Goal: Information Seeking & Learning: Compare options

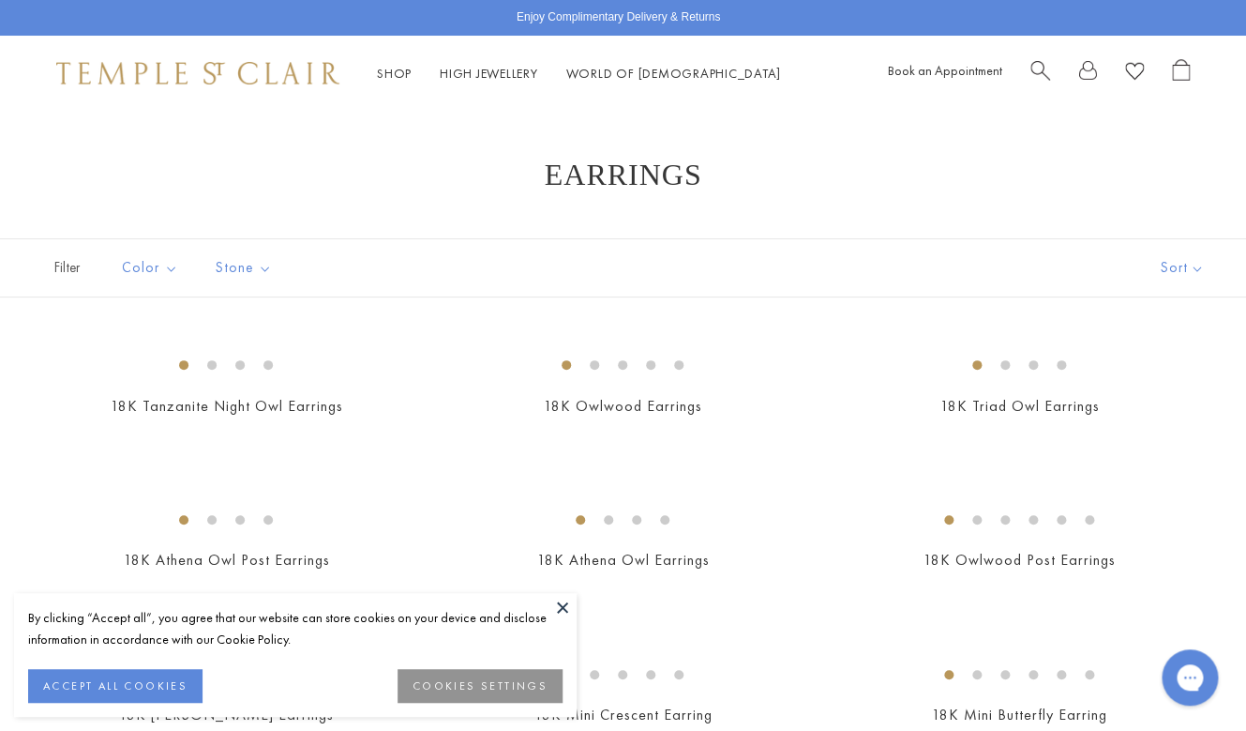
click at [131, 687] on button "ACCEPT ALL COOKIES" at bounding box center [115, 686] width 174 height 34
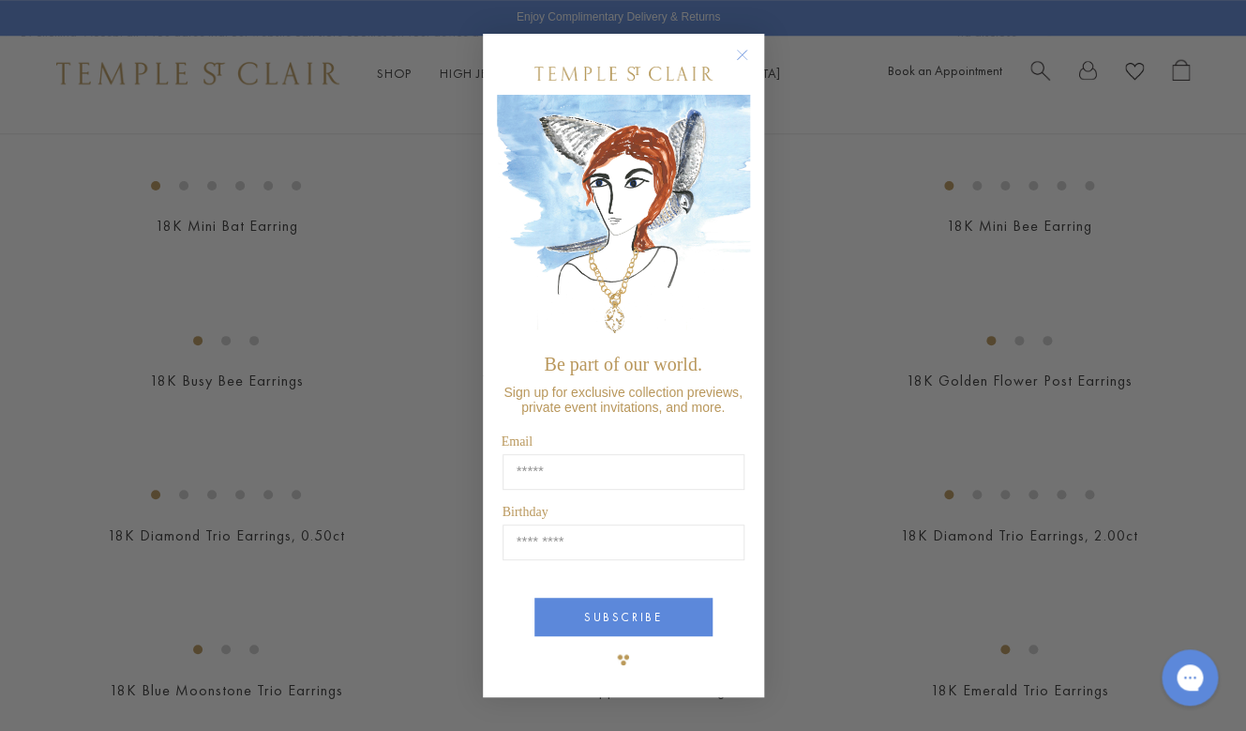
scroll to position [701, 0]
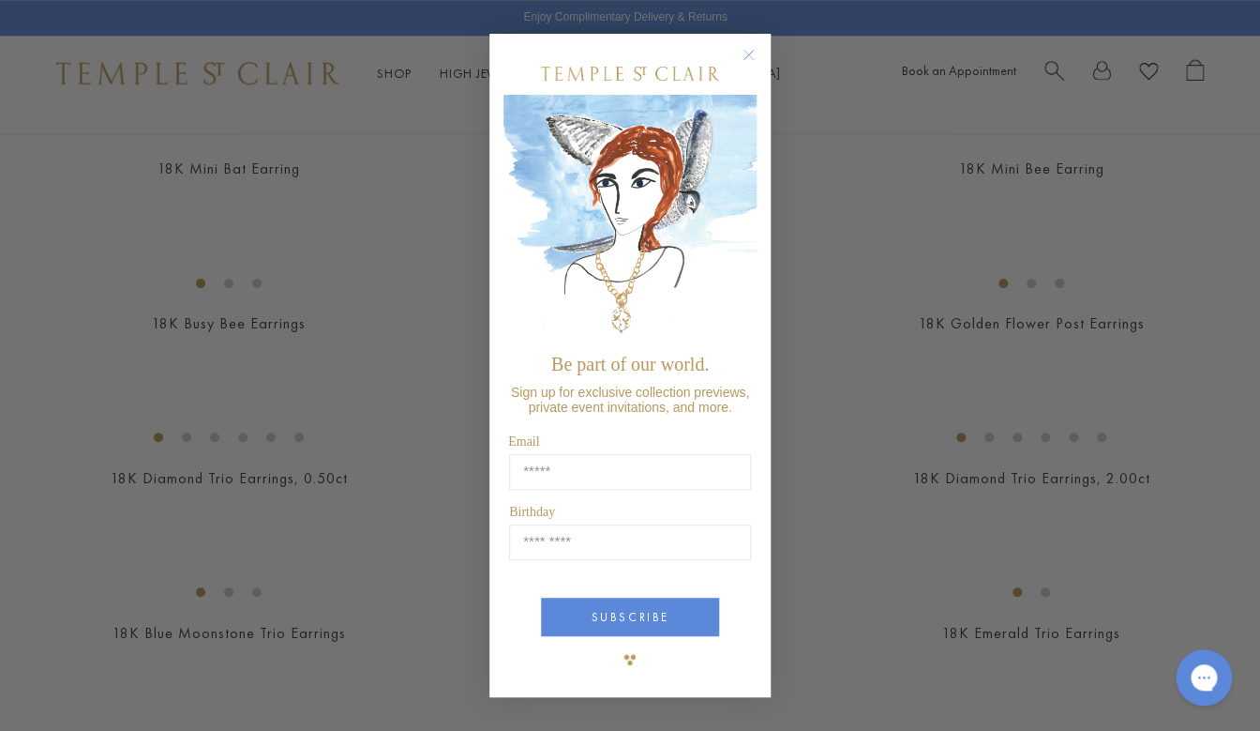
click at [744, 52] on circle "Close dialog" at bounding box center [749, 54] width 23 height 23
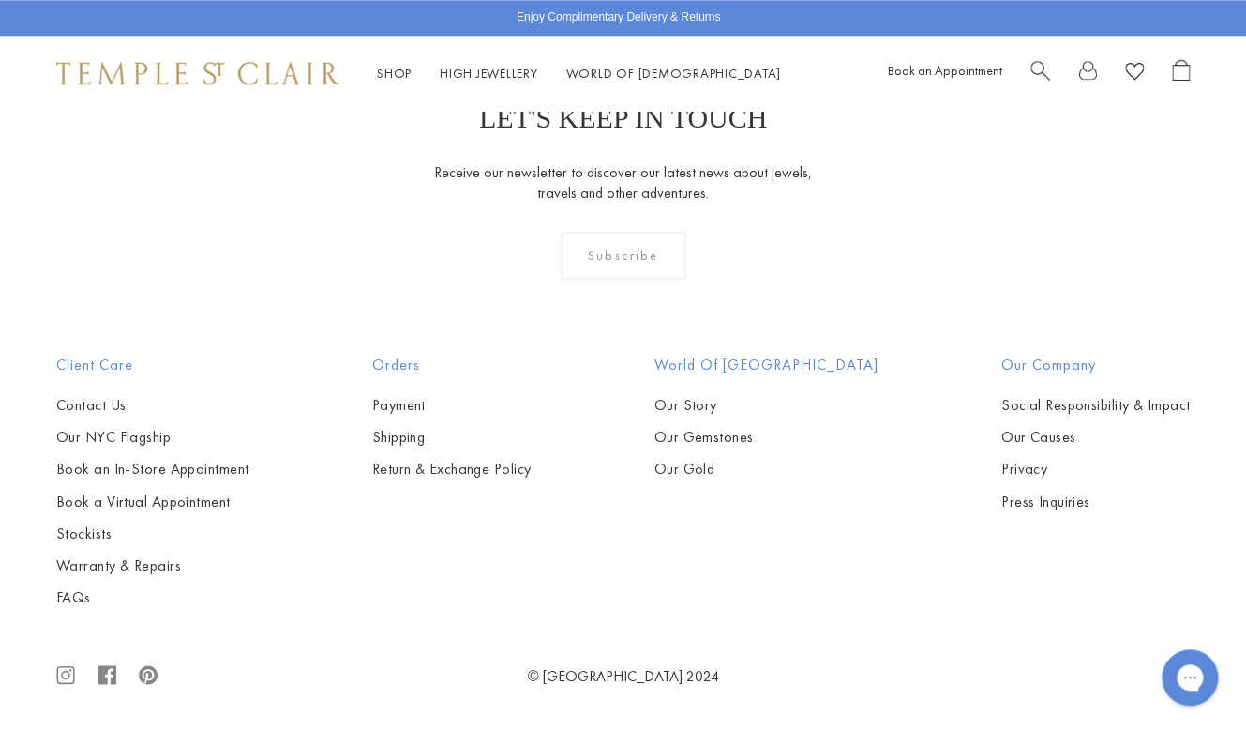
scroll to position [8477, 0]
click at [0, 0] on img at bounding box center [0, 0] width 0 height 0
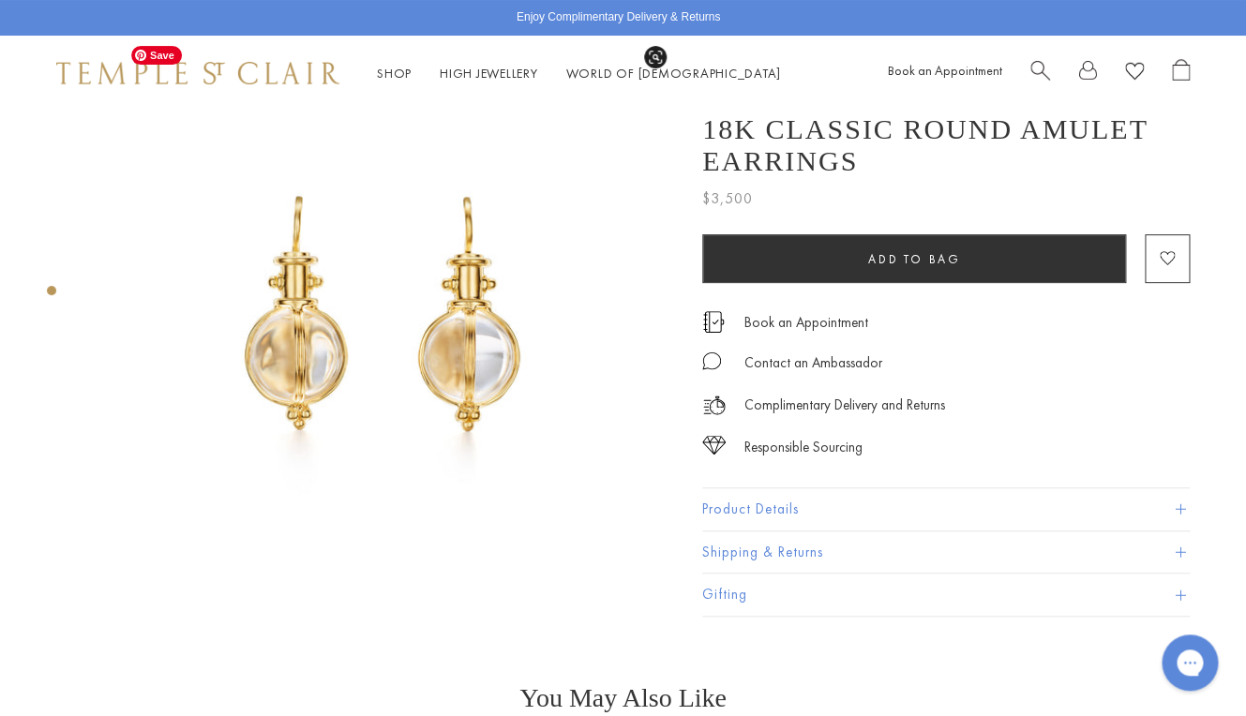
scroll to position [62, 0]
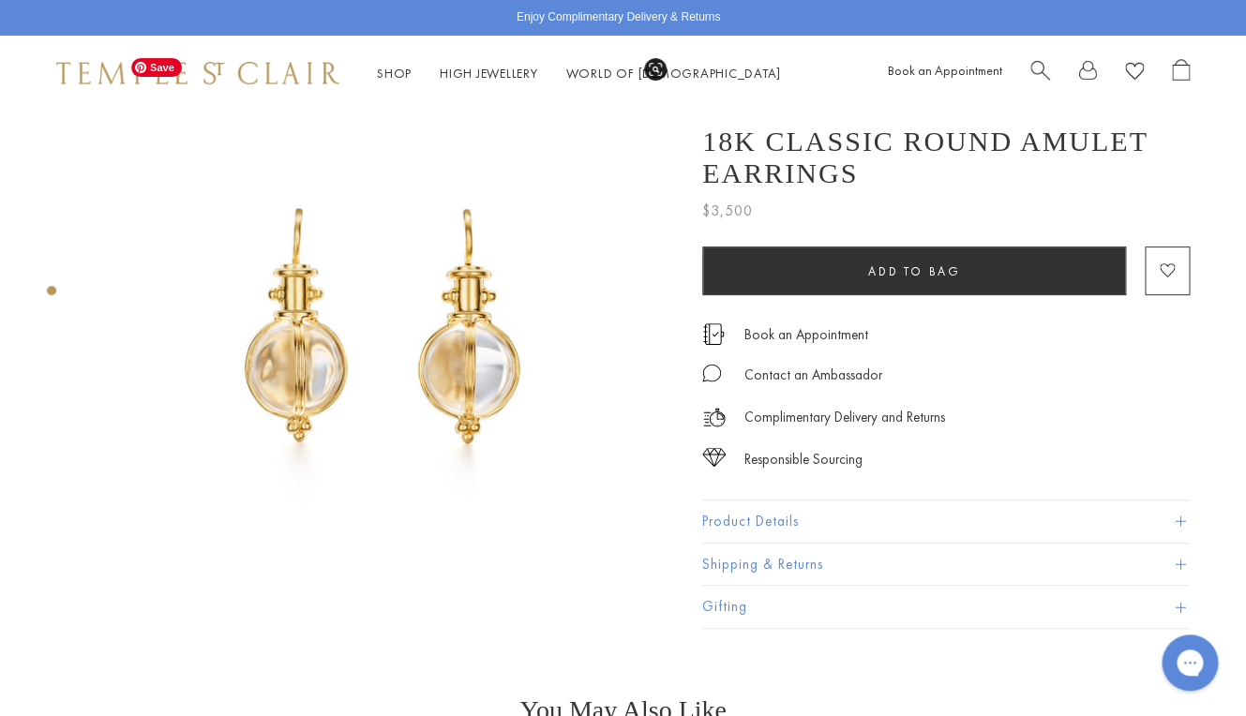
click at [437, 324] on img at bounding box center [384, 339] width 581 height 581
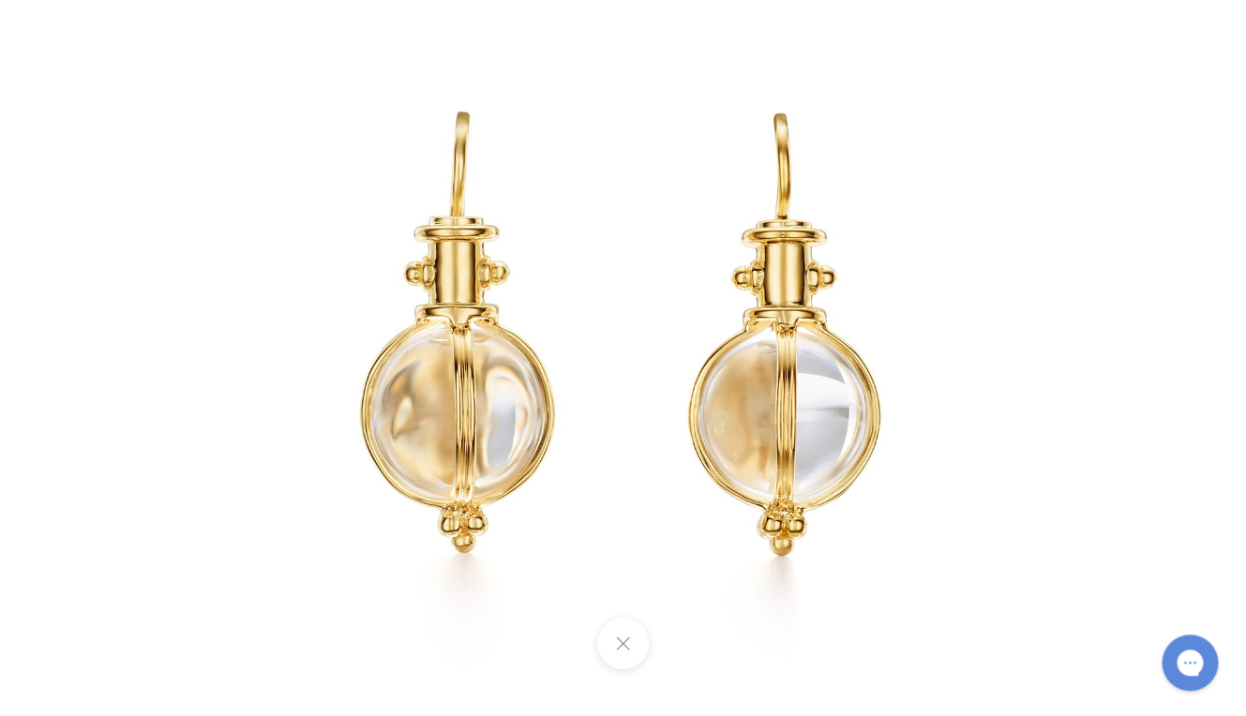
click at [626, 631] on button at bounding box center [623, 644] width 52 height 52
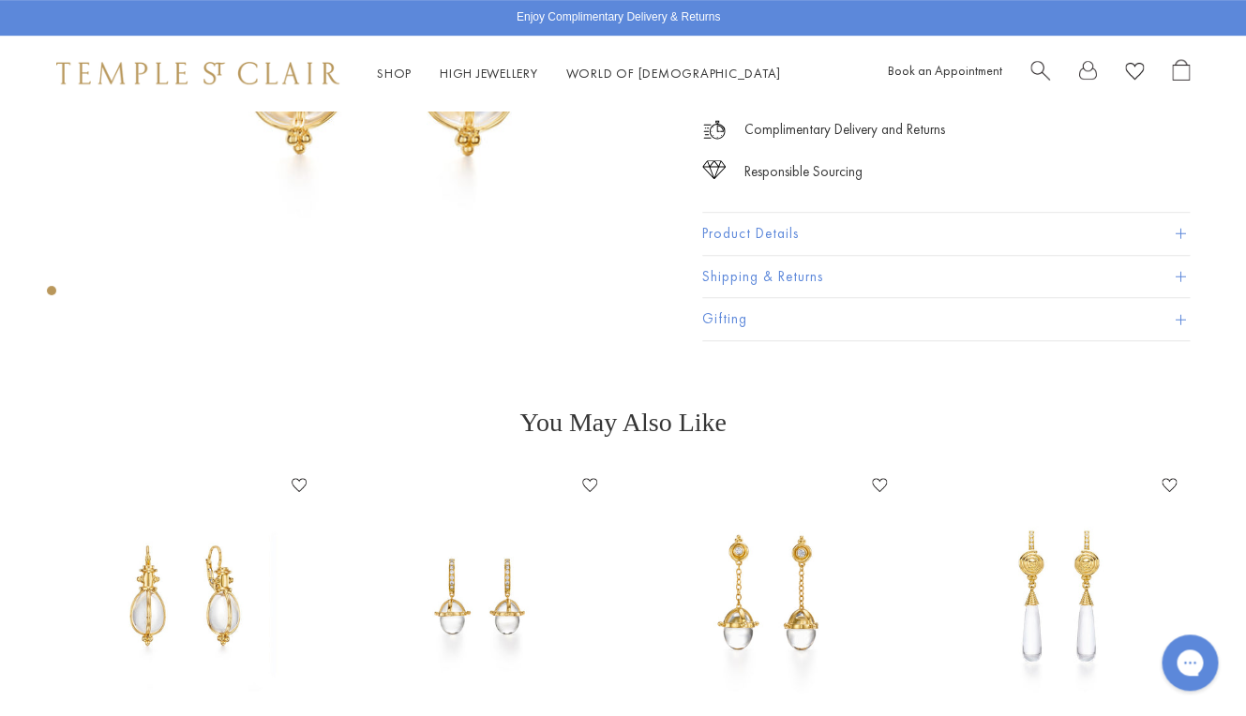
scroll to position [362, 0]
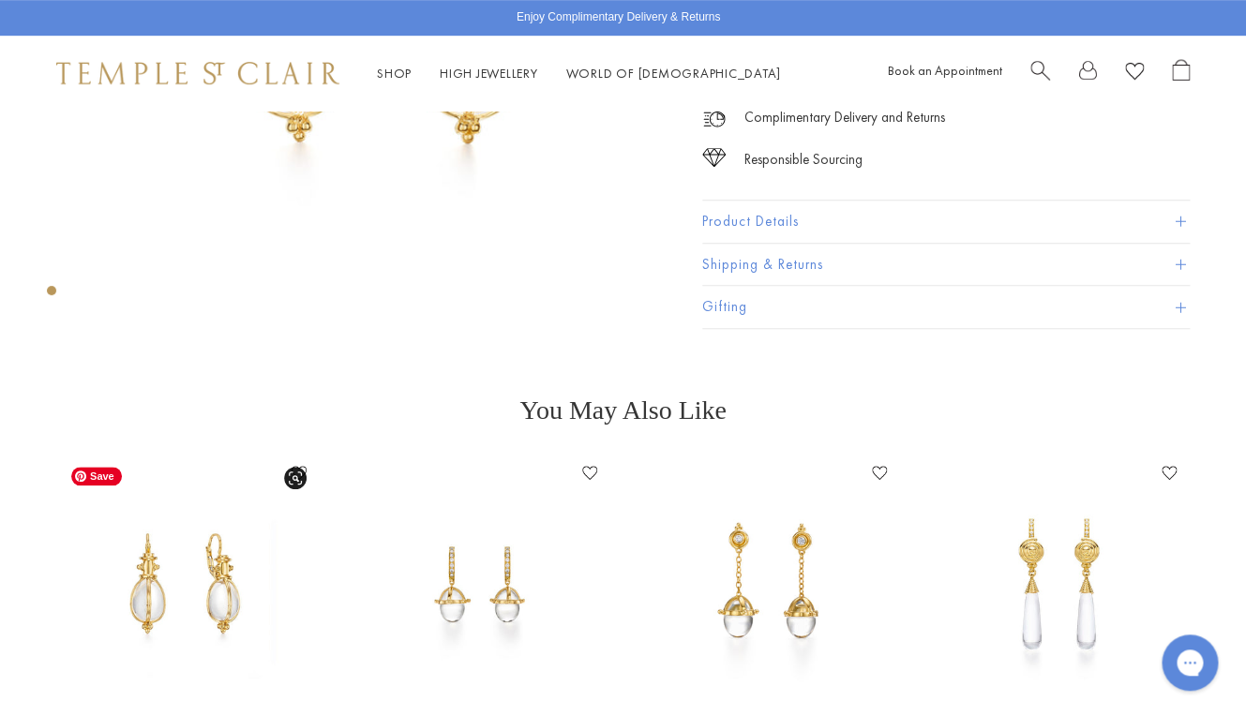
click at [225, 598] on img at bounding box center [188, 585] width 252 height 252
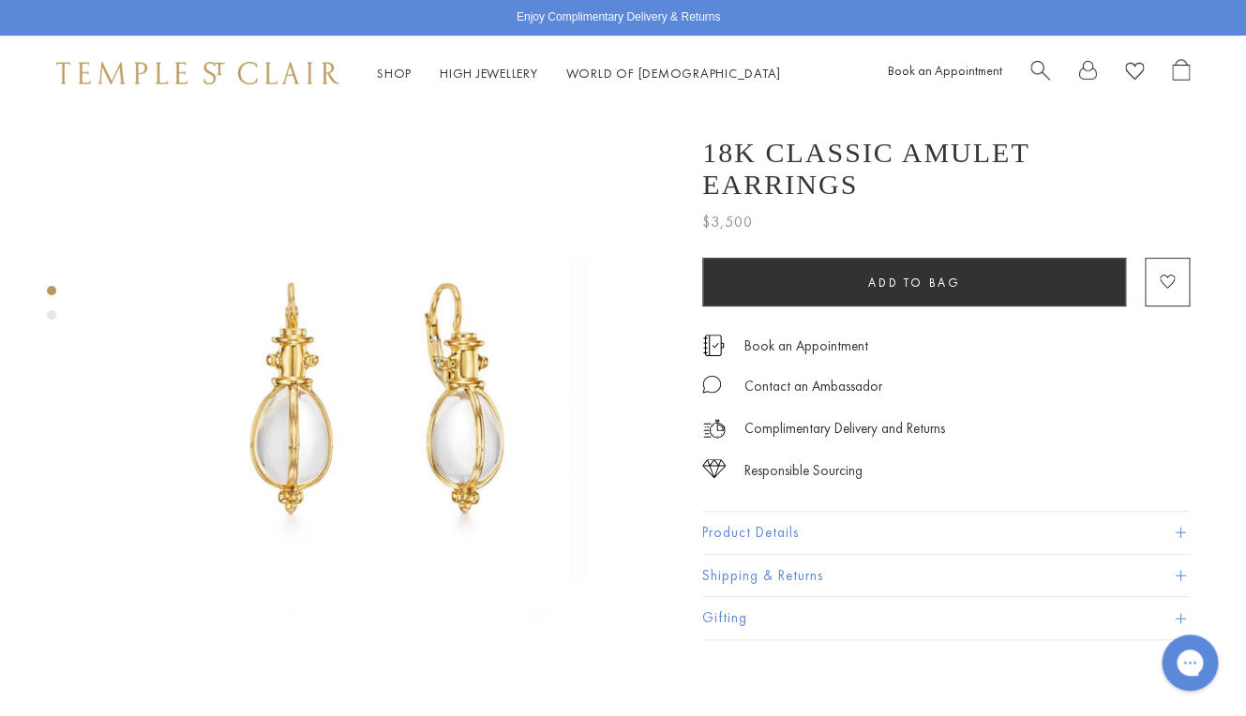
click at [53, 320] on div "Product gallery navigation" at bounding box center [51, 314] width 9 height 9
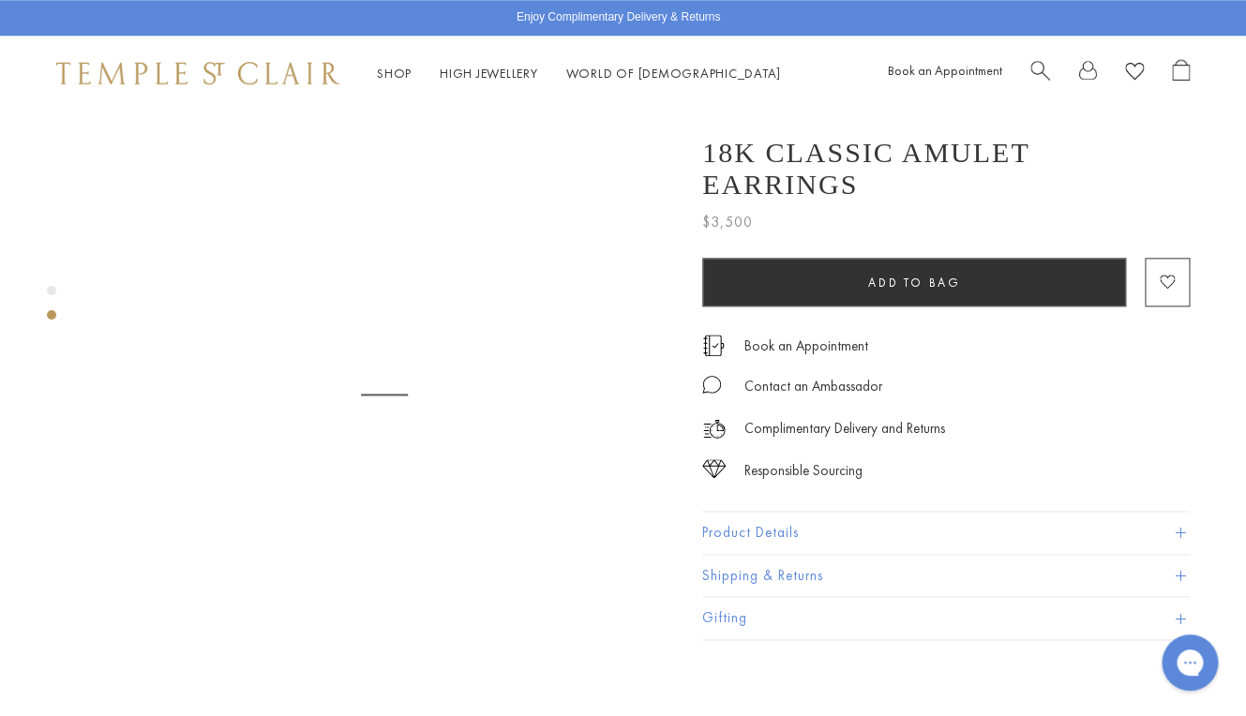
scroll to position [616, 0]
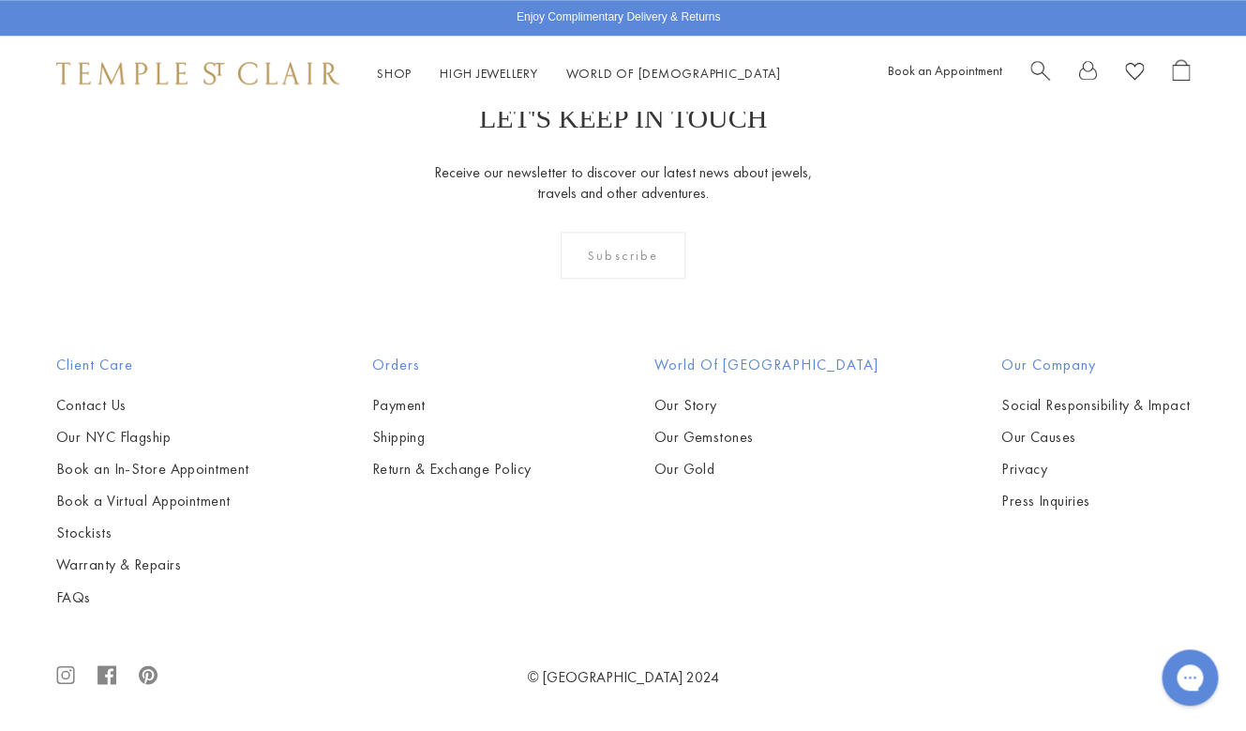
scroll to position [8441, 0]
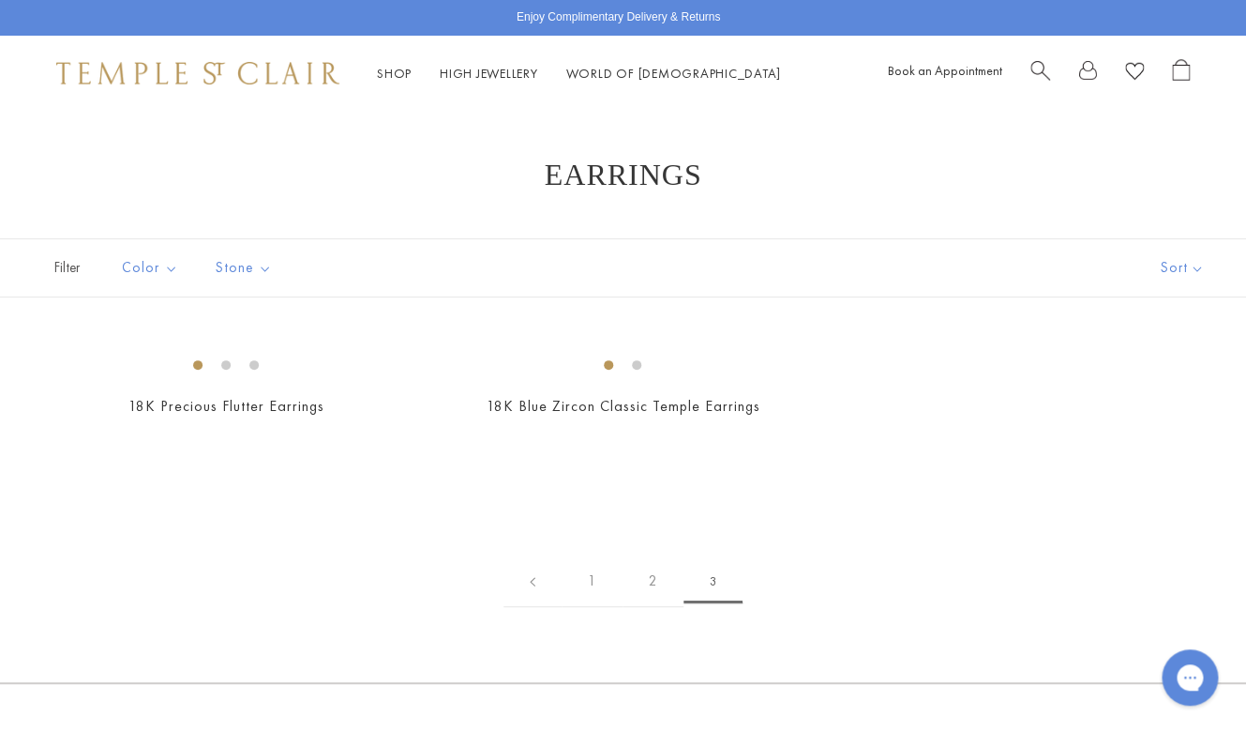
scroll to position [113, 0]
